Goal: Navigation & Orientation: Find specific page/section

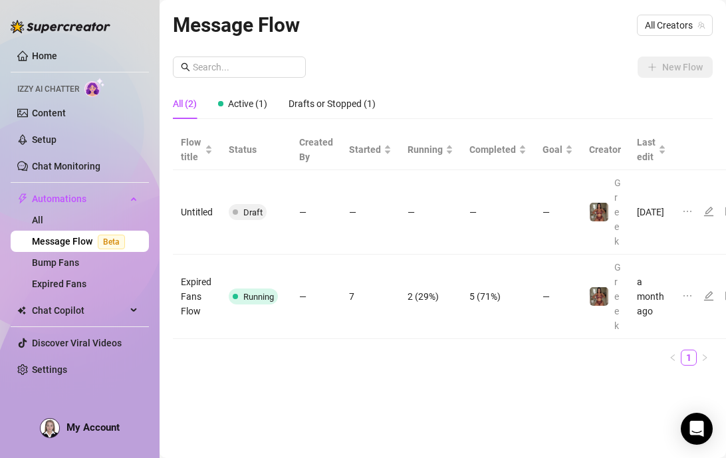
click at [61, 244] on link "Message Flow Beta" at bounding box center [81, 241] width 98 height 11
click at [54, 257] on link "Bump Fans" at bounding box center [55, 262] width 47 height 11
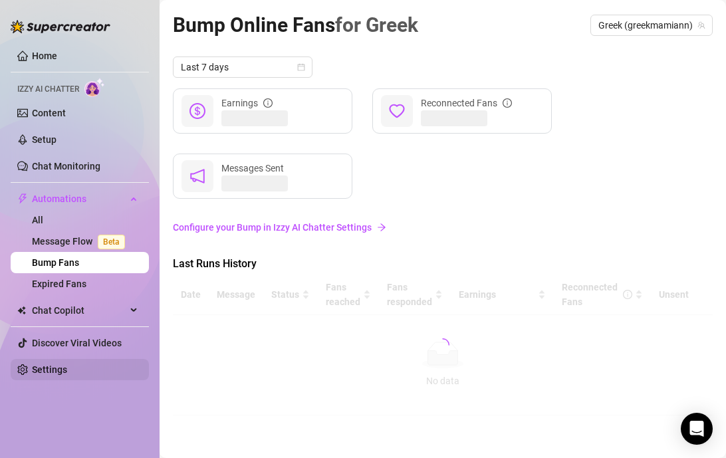
click at [66, 367] on link "Settings" at bounding box center [49, 369] width 35 height 11
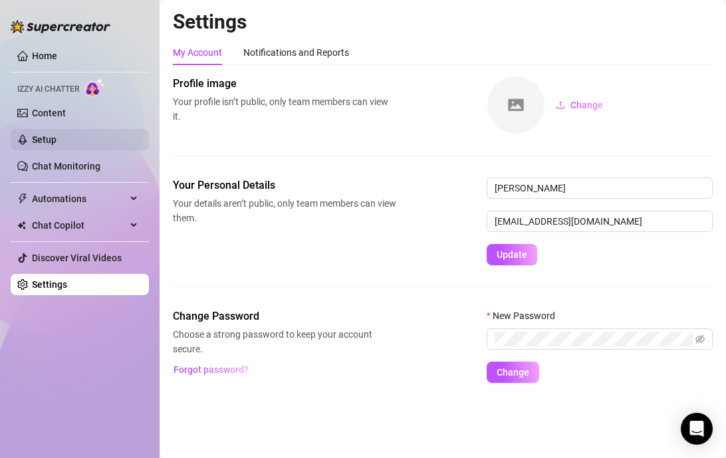
click at [46, 142] on link "Setup" at bounding box center [44, 139] width 25 height 11
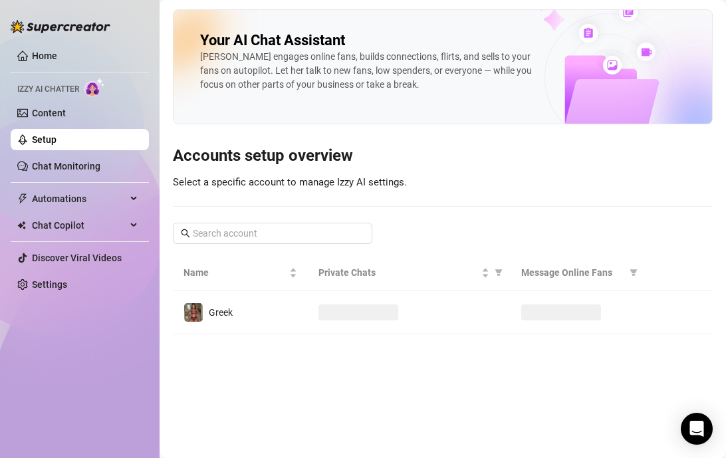
click at [53, 95] on div "Izzy AI Chatter" at bounding box center [80, 87] width 138 height 19
click at [58, 109] on link "Content" at bounding box center [49, 113] width 34 height 11
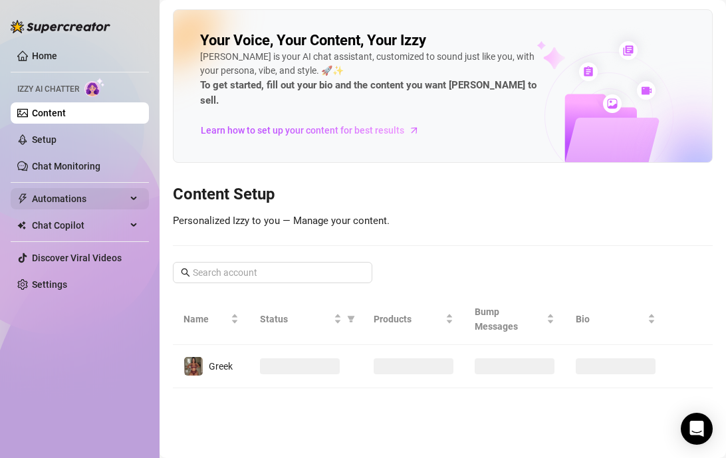
click at [86, 188] on span "Automations" at bounding box center [79, 198] width 94 height 21
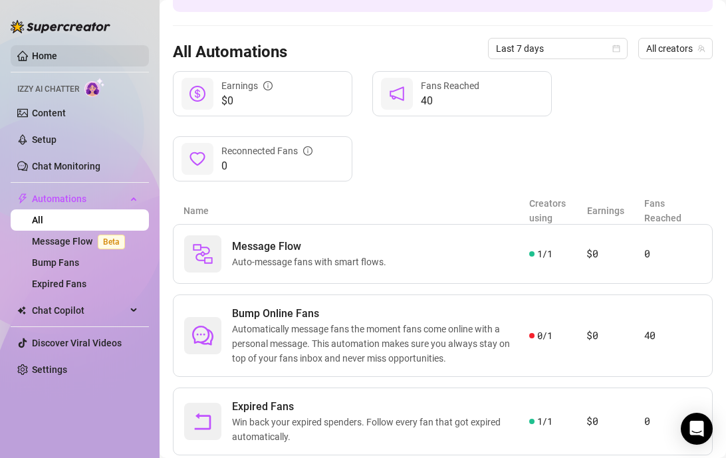
scroll to position [138, 0]
